Goal: Task Accomplishment & Management: Manage account settings

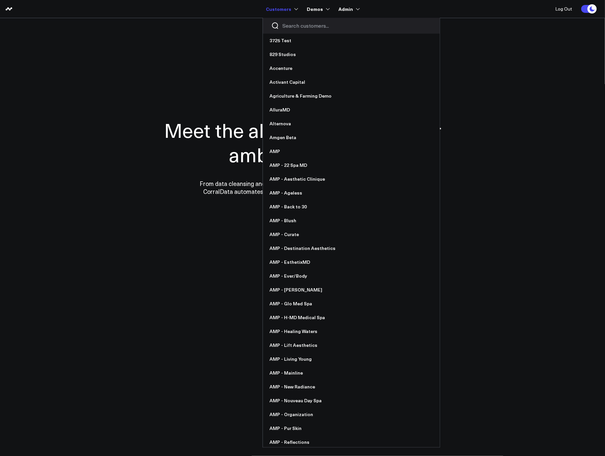
click at [297, 26] on input "Search customers input" at bounding box center [356, 25] width 149 height 7
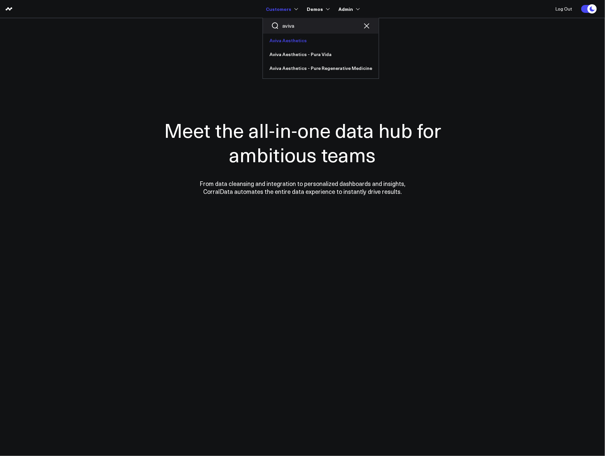
type input "aviva"
click at [303, 37] on link "Aviva Aesthetics" at bounding box center [321, 41] width 116 height 14
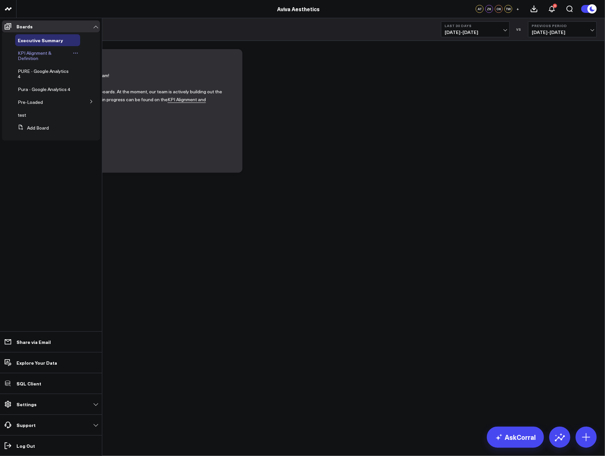
click at [73, 53] on icon at bounding box center [75, 52] width 5 height 5
click at [96, 87] on button "Duplicate Board" at bounding box center [106, 87] width 53 height 13
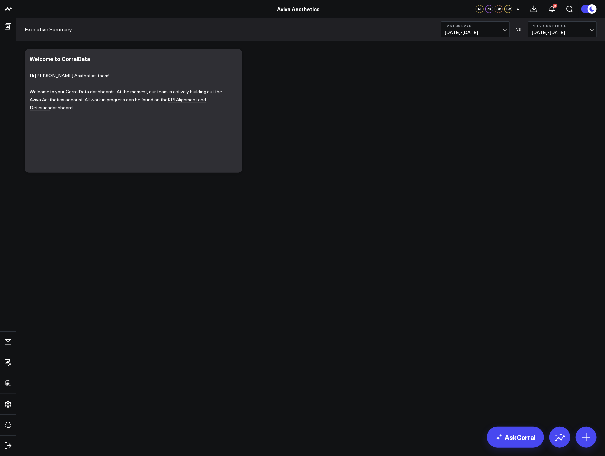
click at [335, 123] on div "Modify via AI Copy link to widget Ask support Remove Create linked copy Executi…" at bounding box center [310, 111] width 579 height 130
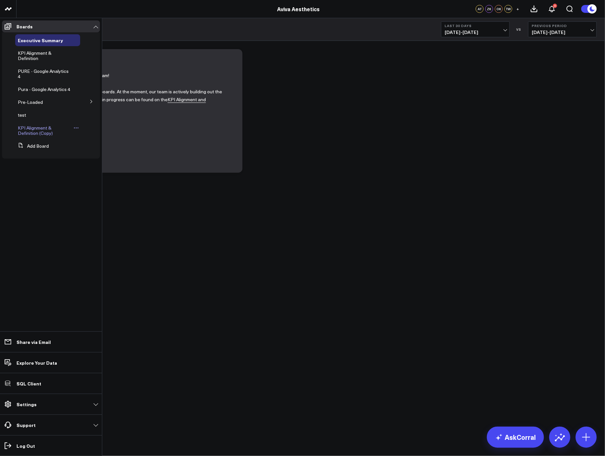
click at [41, 134] on span "KPI Alignment & Definition (Copy)" at bounding box center [35, 131] width 35 height 12
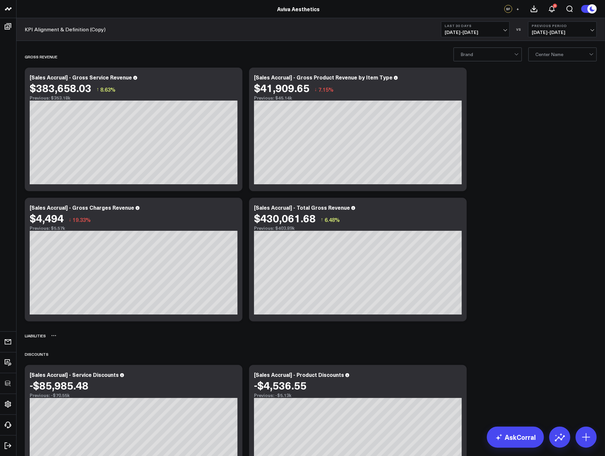
click at [52, 337] on icon at bounding box center [53, 335] width 5 height 5
click at [66, 354] on button "Delete" at bounding box center [71, 355] width 29 height 12
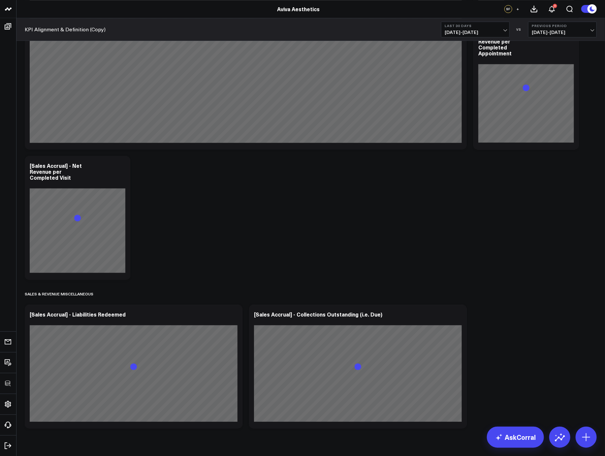
scroll to position [3425, 0]
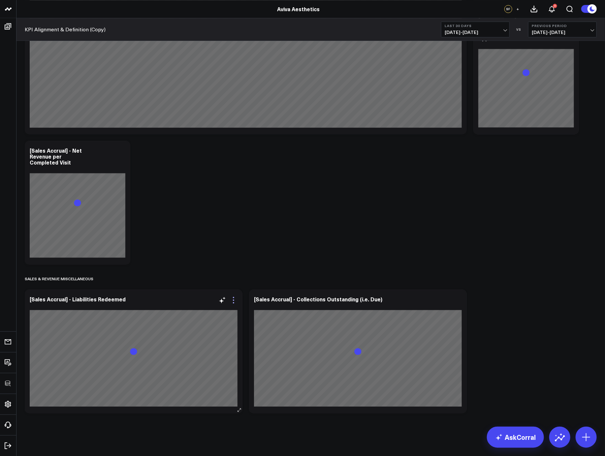
click at [236, 298] on icon at bounding box center [234, 300] width 8 height 8
click at [0, 0] on button "Remove" at bounding box center [0, 0] width 0 height 0
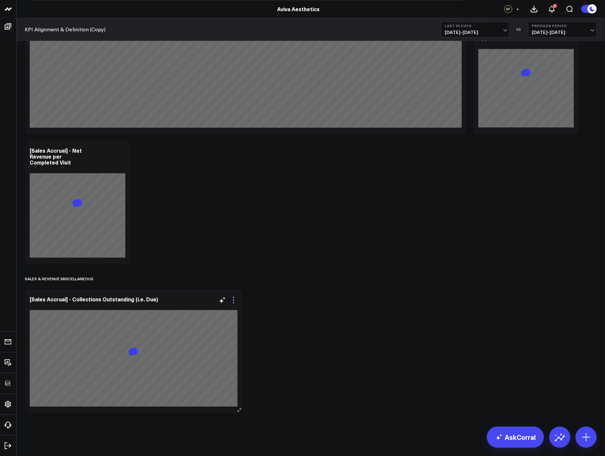
click at [234, 300] on icon at bounding box center [233, 300] width 1 height 1
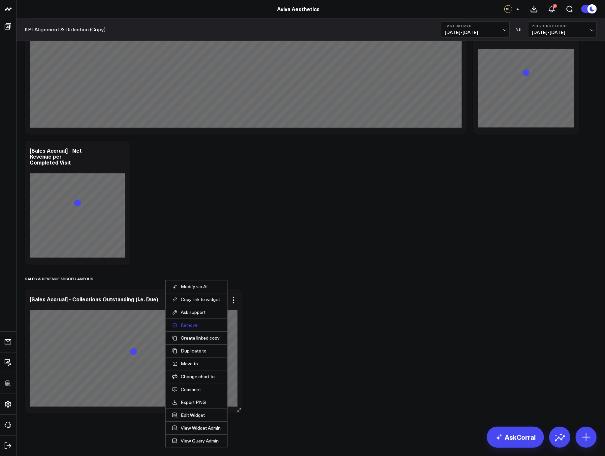
click at [192, 325] on button "Remove" at bounding box center [196, 325] width 49 height 6
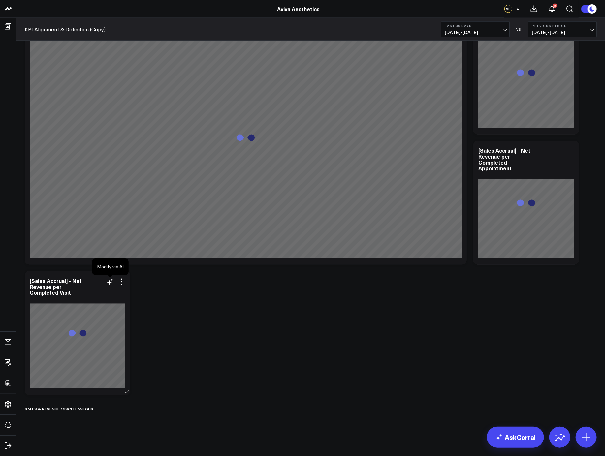
scroll to position [3285, 0]
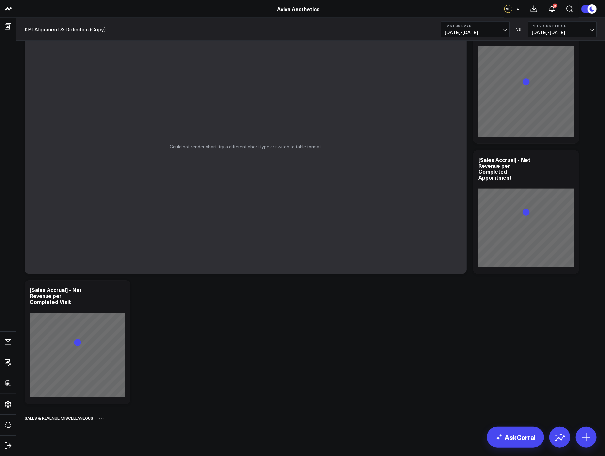
click at [100, 418] on icon at bounding box center [99, 418] width 1 height 1
drag, startPoint x: 119, startPoint y: 436, endPoint x: 133, endPoint y: 426, distance: 17.7
click at [119, 436] on button "Delete" at bounding box center [118, 438] width 29 height 12
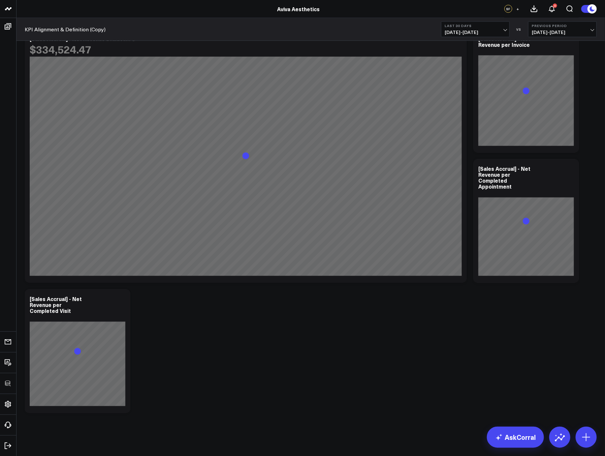
scroll to position [3277, 0]
click at [122, 300] on icon at bounding box center [121, 300] width 1 height 1
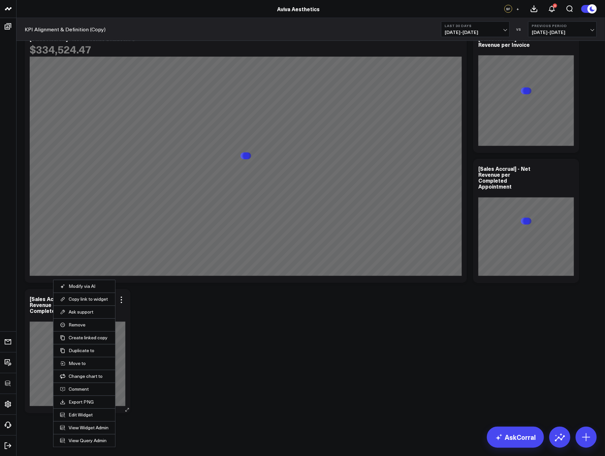
click at [78, 321] on li "Remove" at bounding box center [84, 325] width 62 height 13
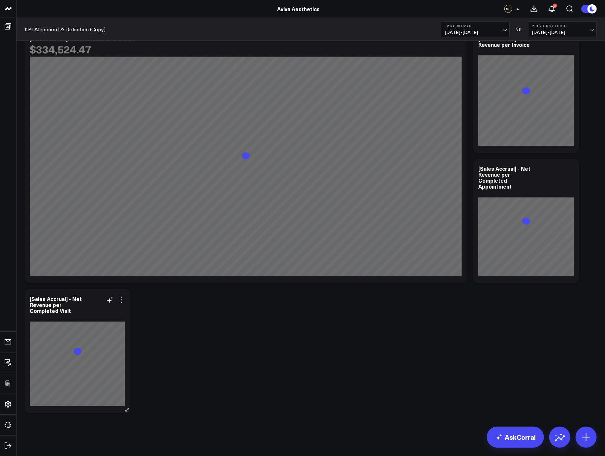
click at [122, 299] on icon at bounding box center [121, 300] width 8 height 8
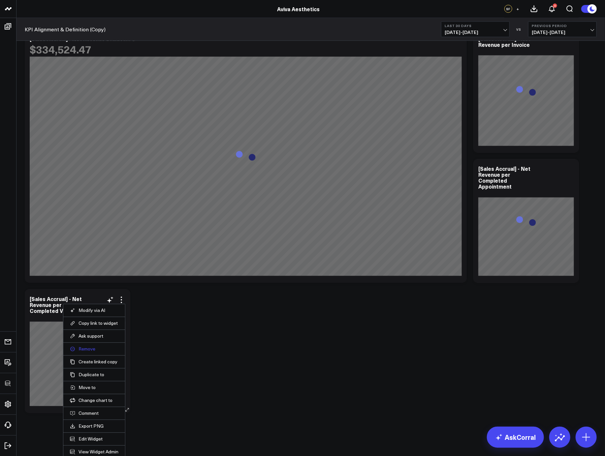
click at [79, 348] on button "Remove" at bounding box center [94, 349] width 49 height 6
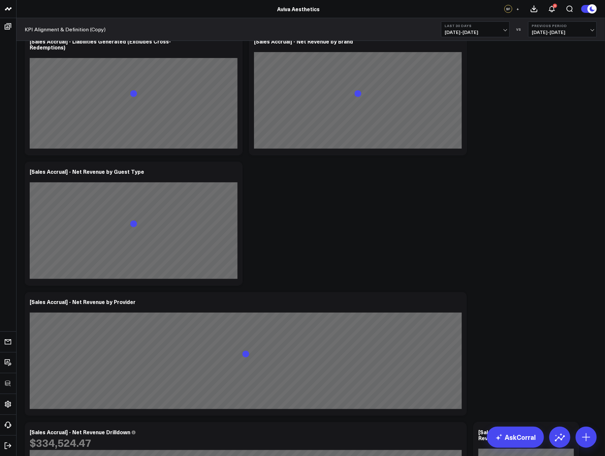
scroll to position [2673, 0]
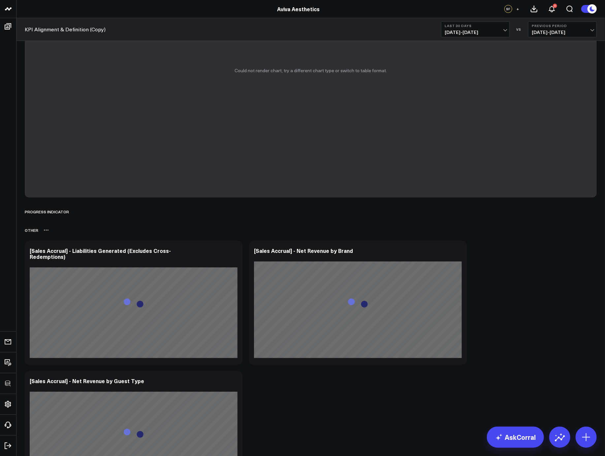
click at [48, 231] on div "OTHER" at bounding box center [311, 230] width 572 height 15
click at [43, 231] on div "OTHER" at bounding box center [311, 230] width 572 height 15
click at [459, 252] on icon at bounding box center [458, 252] width 8 height 8
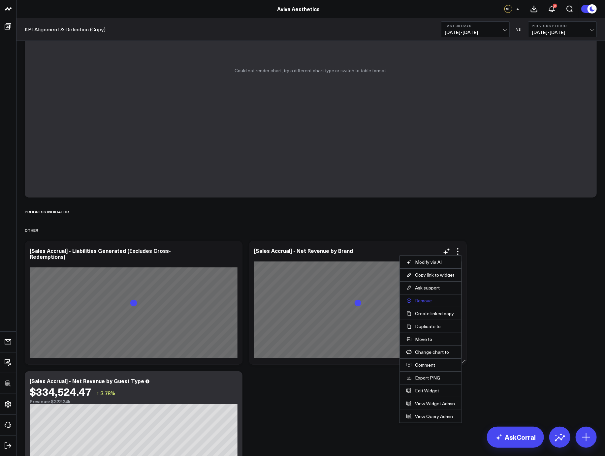
click at [426, 300] on button "Remove" at bounding box center [431, 301] width 49 height 6
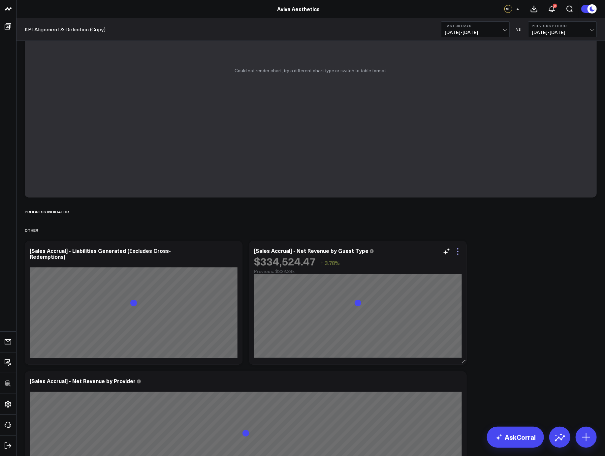
click at [458, 252] on icon at bounding box center [458, 252] width 8 height 8
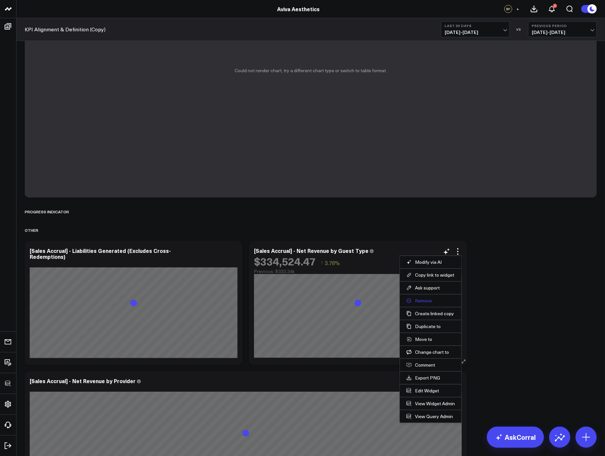
click at [418, 302] on button "Remove" at bounding box center [431, 301] width 49 height 6
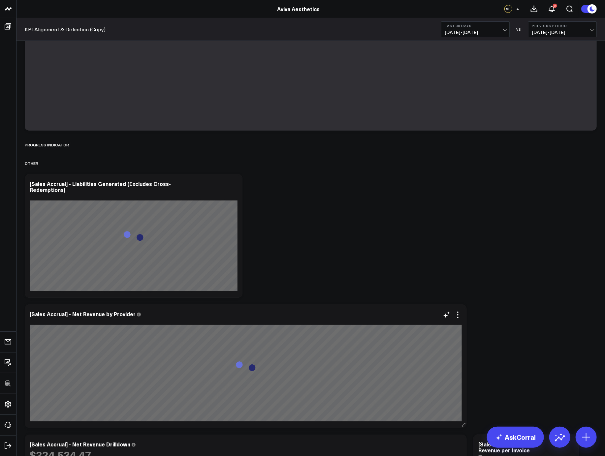
scroll to position [2778, 0]
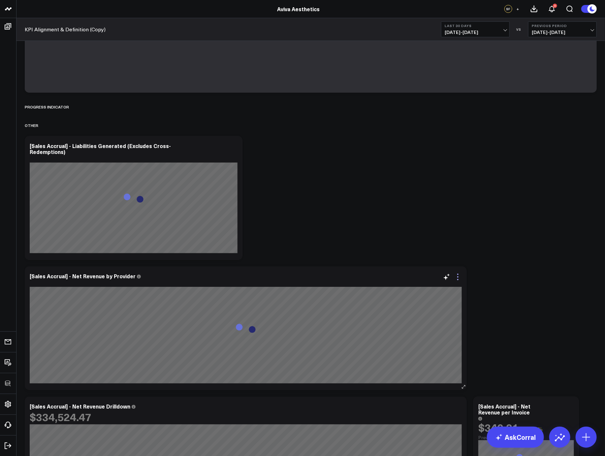
click at [456, 276] on icon at bounding box center [458, 277] width 8 height 8
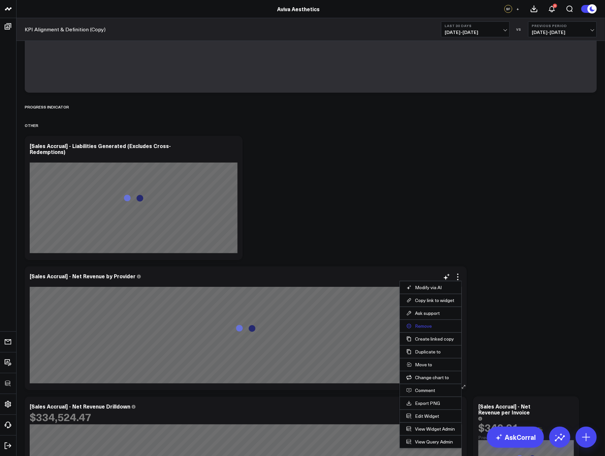
click at [424, 327] on button "Remove" at bounding box center [431, 326] width 49 height 6
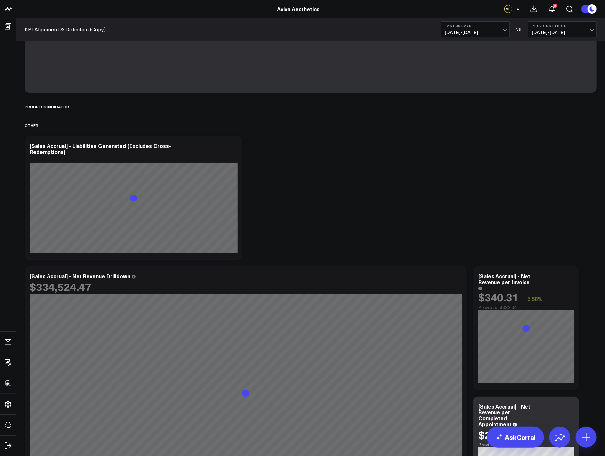
scroll to position [2885, 0]
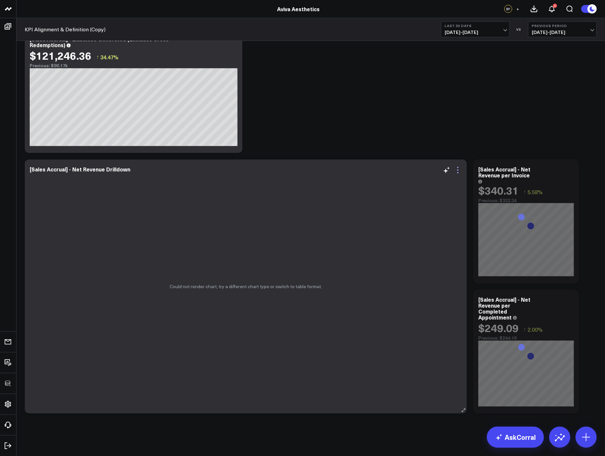
click at [456, 169] on icon at bounding box center [458, 170] width 8 height 8
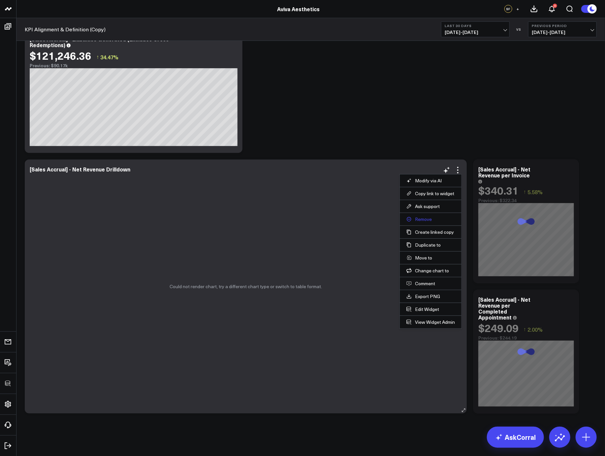
click at [422, 219] on button "Remove" at bounding box center [431, 219] width 49 height 6
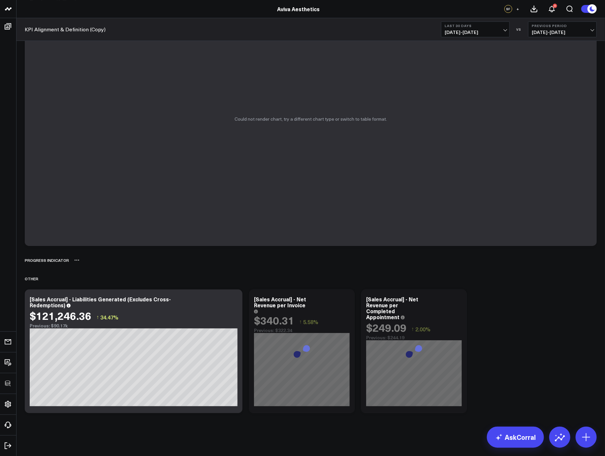
scroll to position [2625, 0]
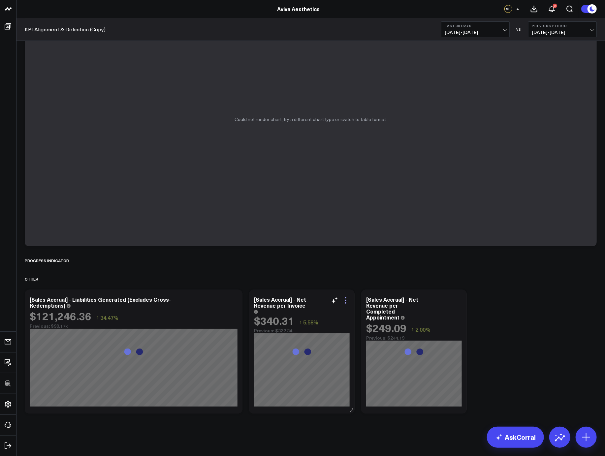
click at [344, 301] on icon at bounding box center [346, 301] width 8 height 8
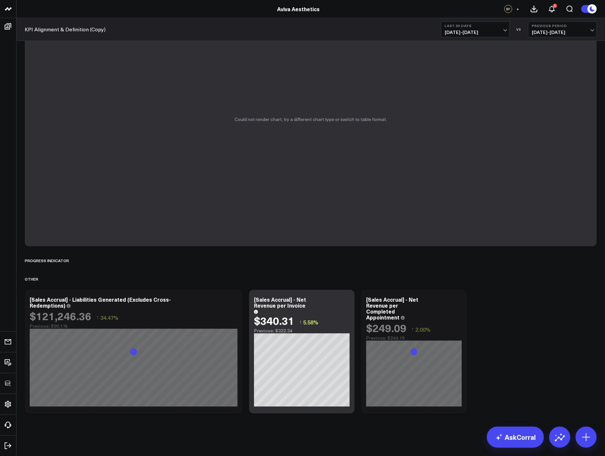
click at [0, 0] on button "Remove" at bounding box center [0, 0] width 0 height 0
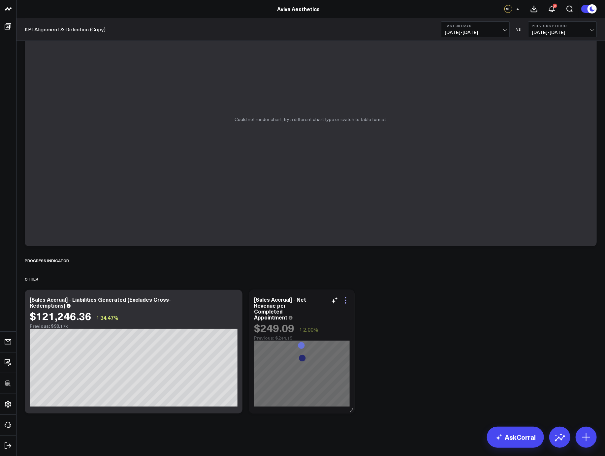
click at [347, 303] on icon at bounding box center [346, 301] width 8 height 8
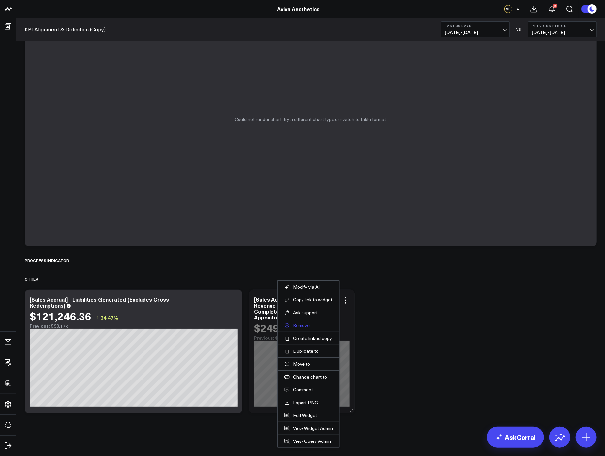
click at [305, 326] on button "Remove" at bounding box center [308, 326] width 49 height 6
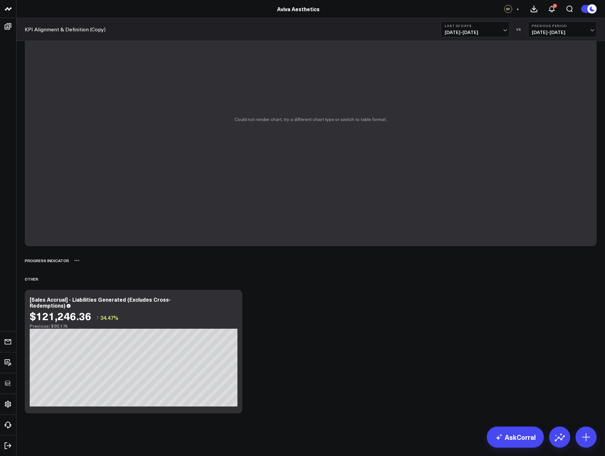
click at [76, 260] on icon at bounding box center [76, 260] width 5 height 5
click at [85, 279] on button "Delete" at bounding box center [94, 280] width 29 height 12
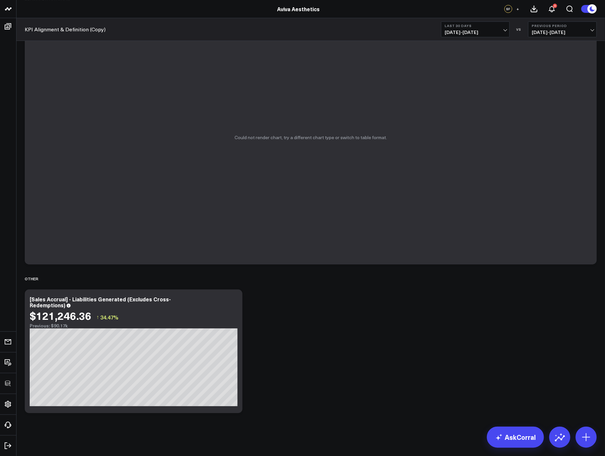
scroll to position [2606, 0]
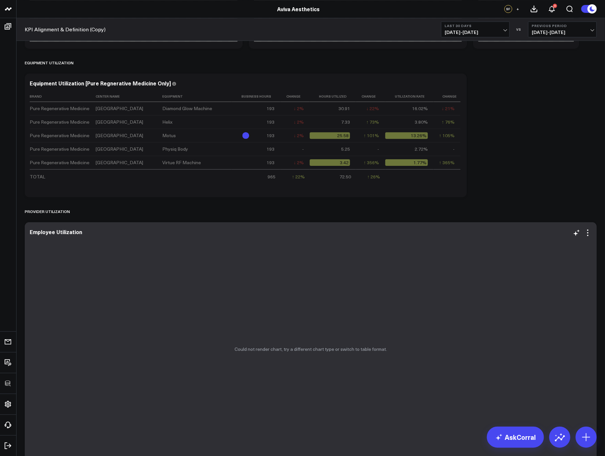
scroll to position [2399, 0]
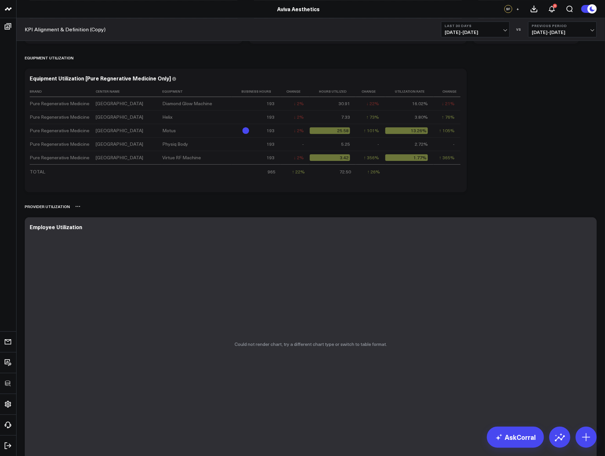
click at [256, 208] on div "Provider Utilization" at bounding box center [311, 206] width 572 height 15
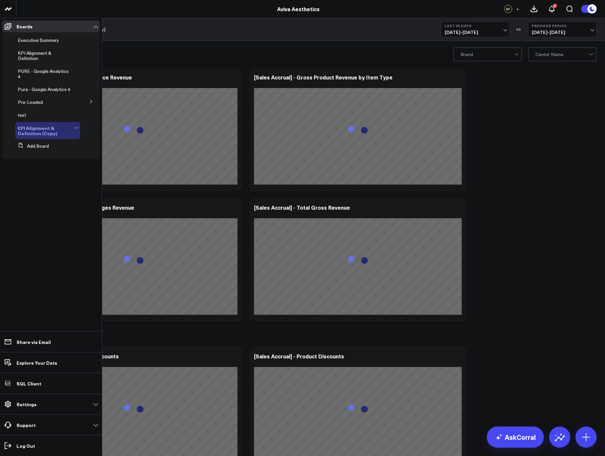
click at [75, 129] on icon at bounding box center [76, 127] width 5 height 5
click at [103, 140] on button "Edit Name" at bounding box center [108, 137] width 53 height 13
type input "KPI Alignment & Definition (8/26)"
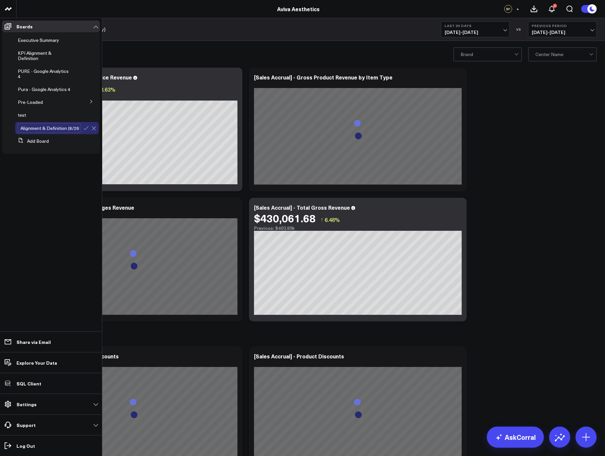
scroll to position [0, 9]
